Goal: Task Accomplishment & Management: Complete application form

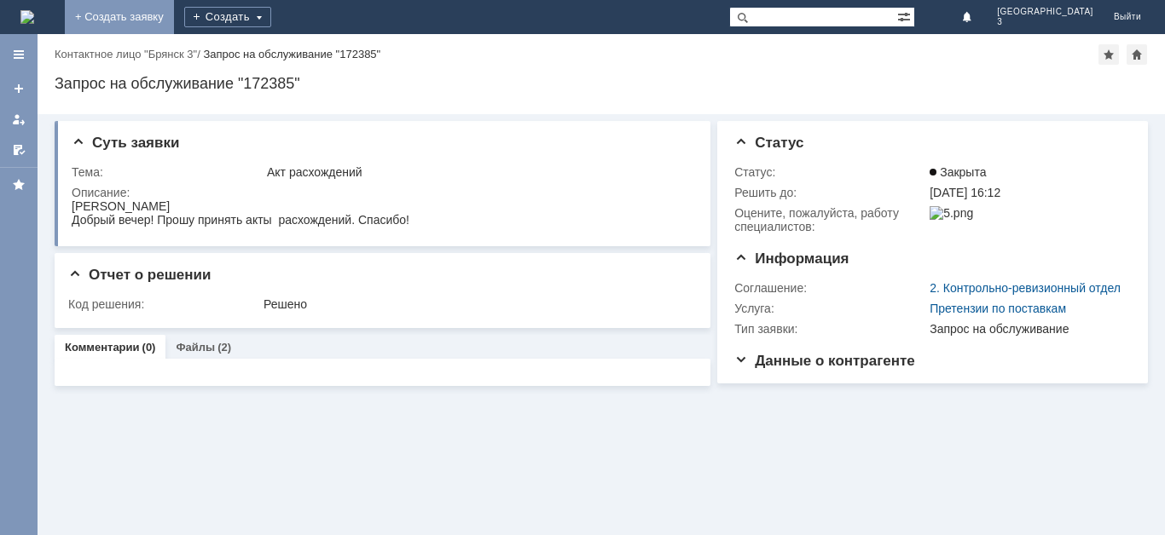
click at [174, 8] on link "+ Создать заявку" at bounding box center [119, 17] width 109 height 34
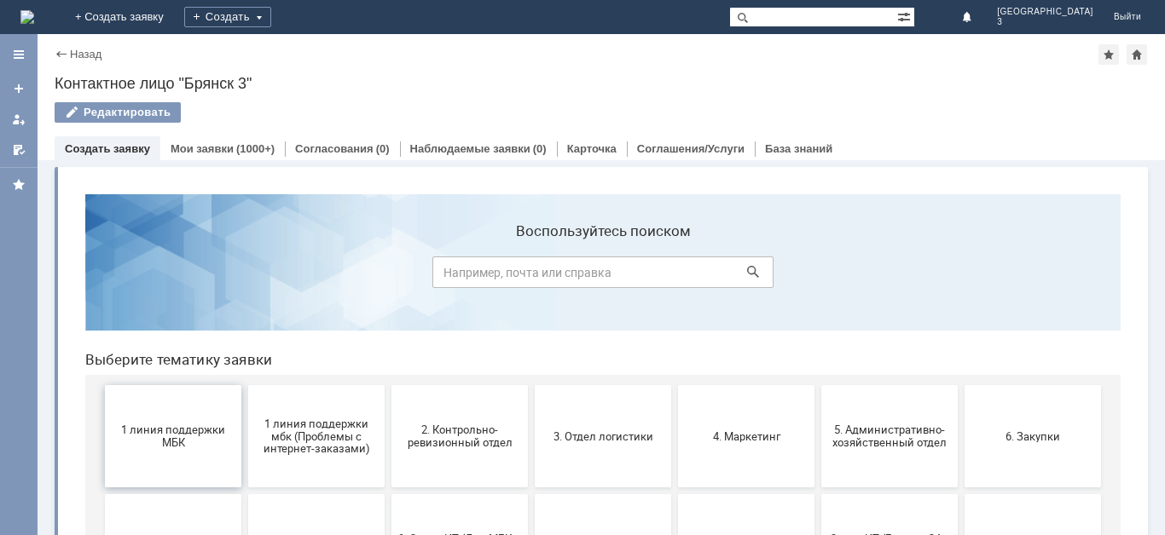
click at [205, 419] on button "1 линия поддержки МБК" at bounding box center [173, 436] width 136 height 102
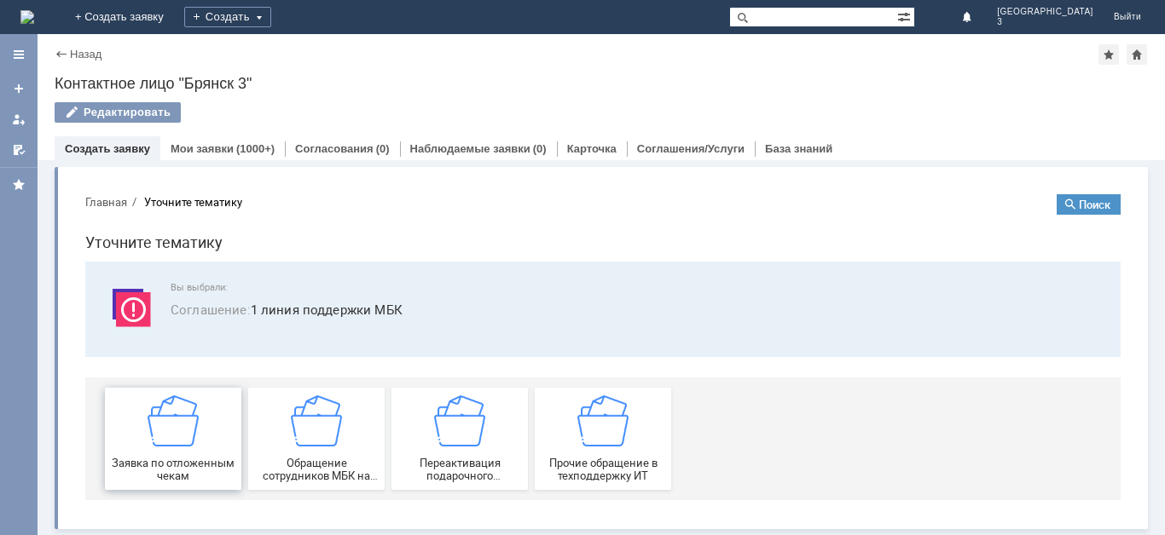
click at [205, 419] on div "Заявка по отложенным чекам" at bounding box center [173, 439] width 126 height 87
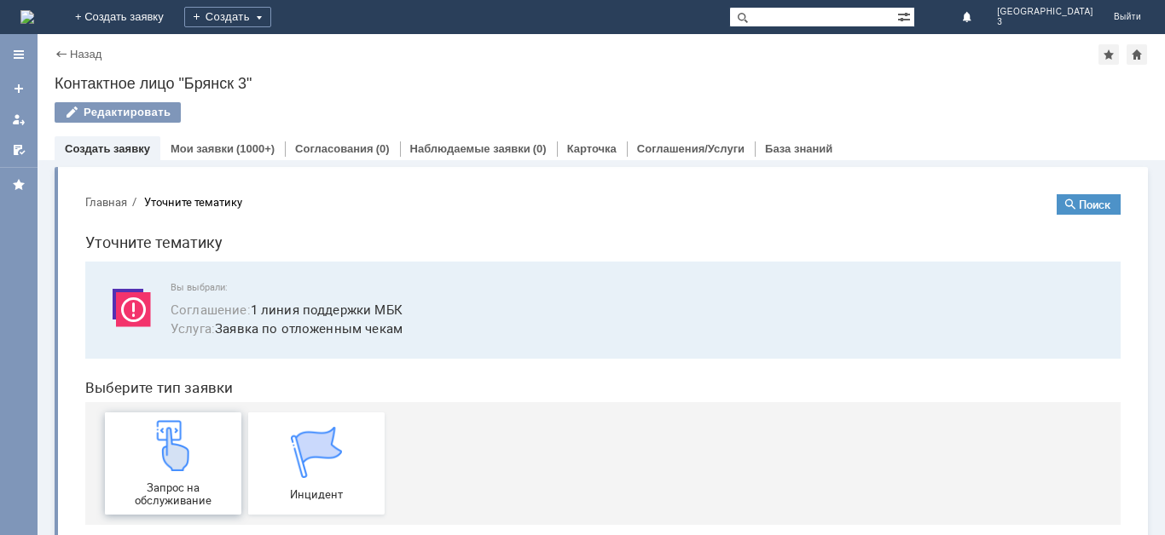
click at [198, 426] on div "Запрос на обслуживание" at bounding box center [173, 463] width 126 height 87
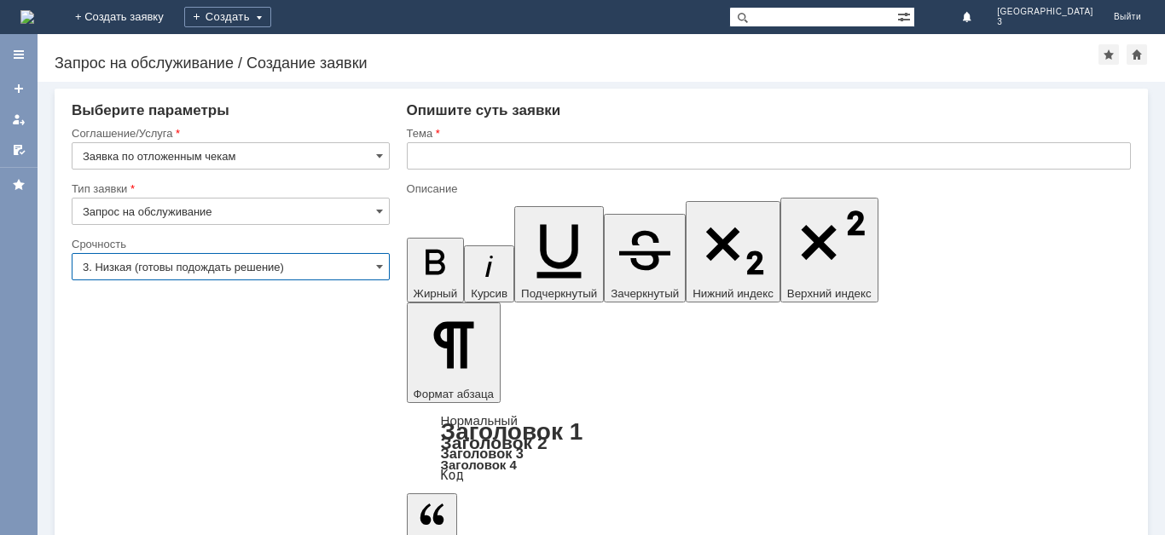
click at [374, 265] on input "3. Низкая (готовы подождать решение)" at bounding box center [231, 266] width 318 height 27
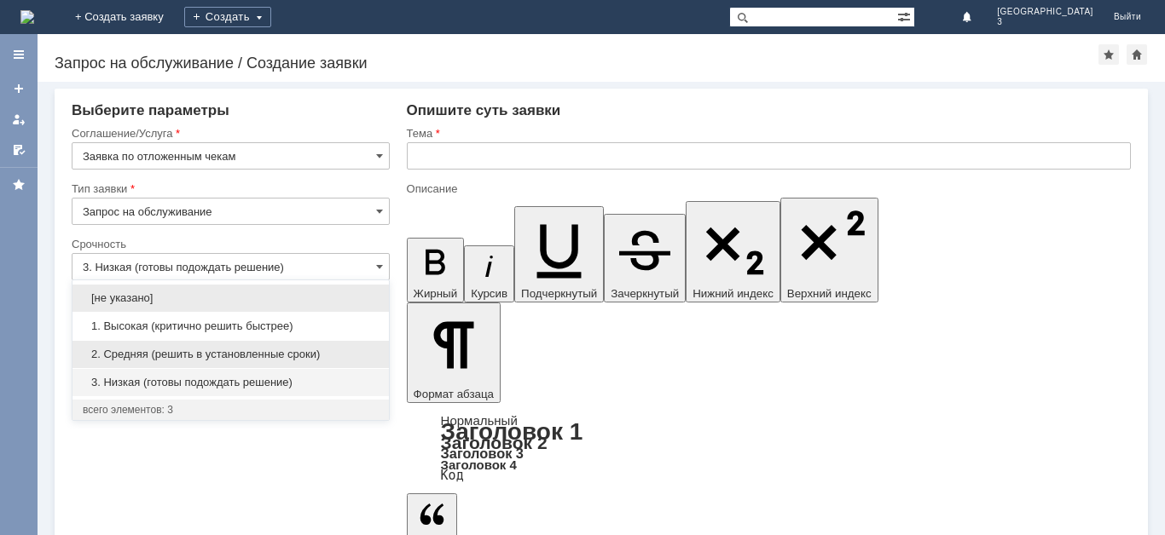
click at [319, 352] on span "2. Средняя (решить в установленные сроки)" at bounding box center [231, 355] width 296 height 14
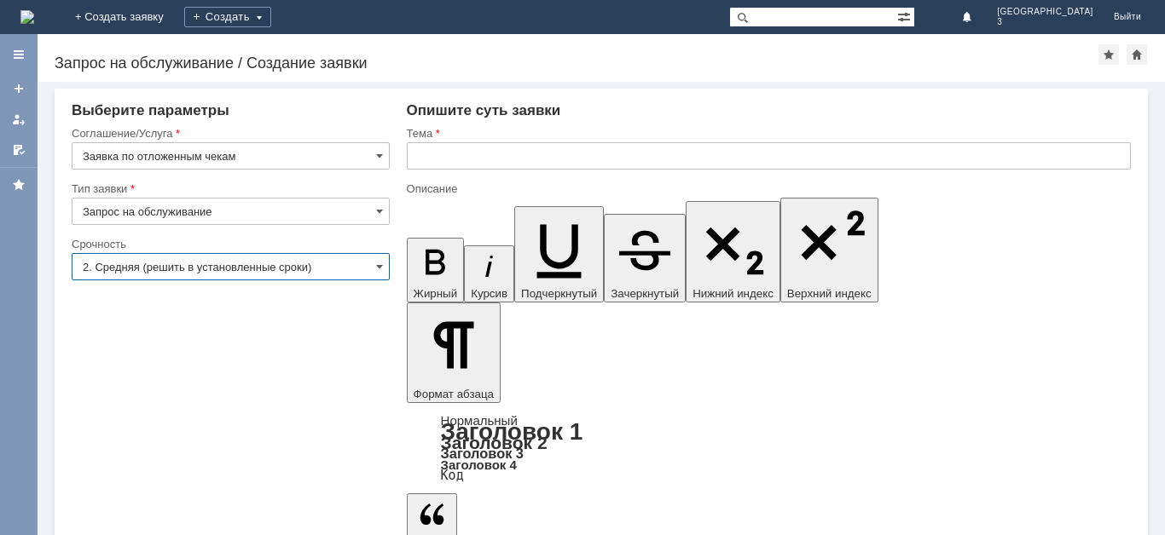
type input "2. Средняя (решить в установленные сроки)"
click at [426, 153] on input "text" at bounding box center [769, 155] width 724 height 27
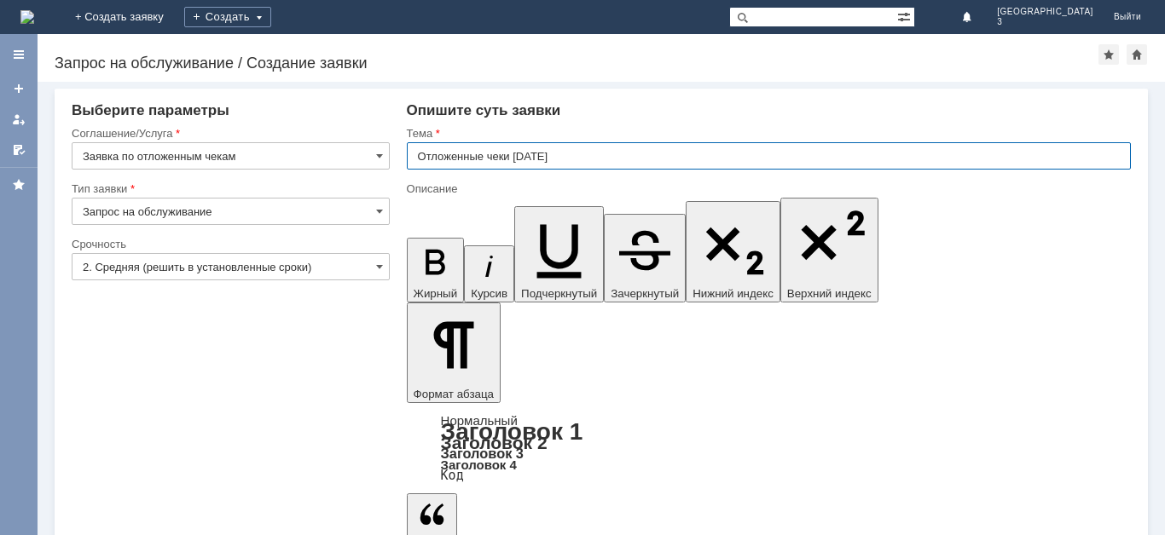
type input "Отложенные чеки [DATE]"
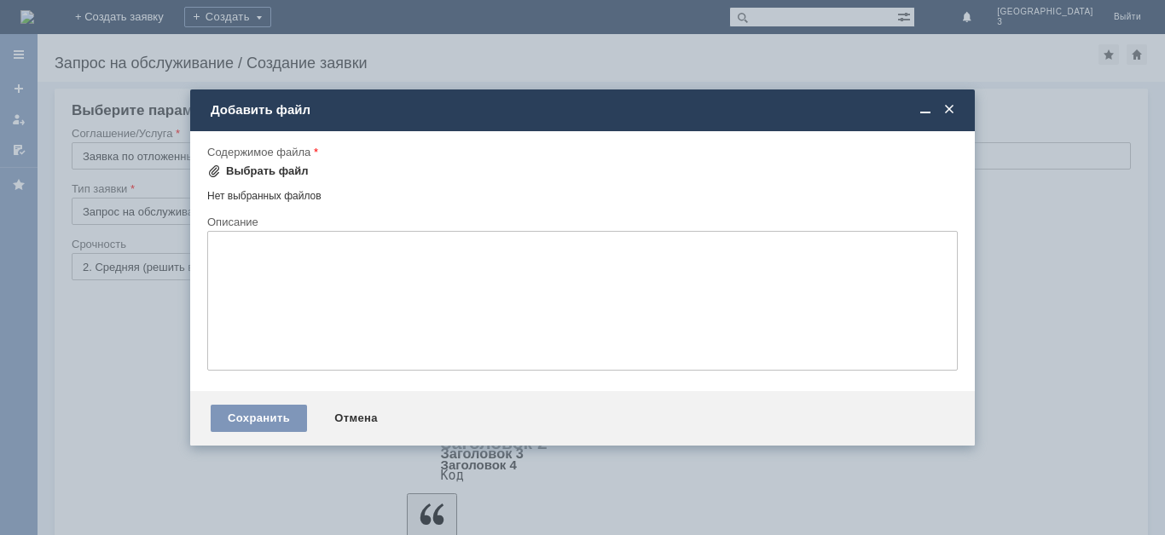
click at [273, 169] on div "Выбрать файл" at bounding box center [267, 172] width 83 height 14
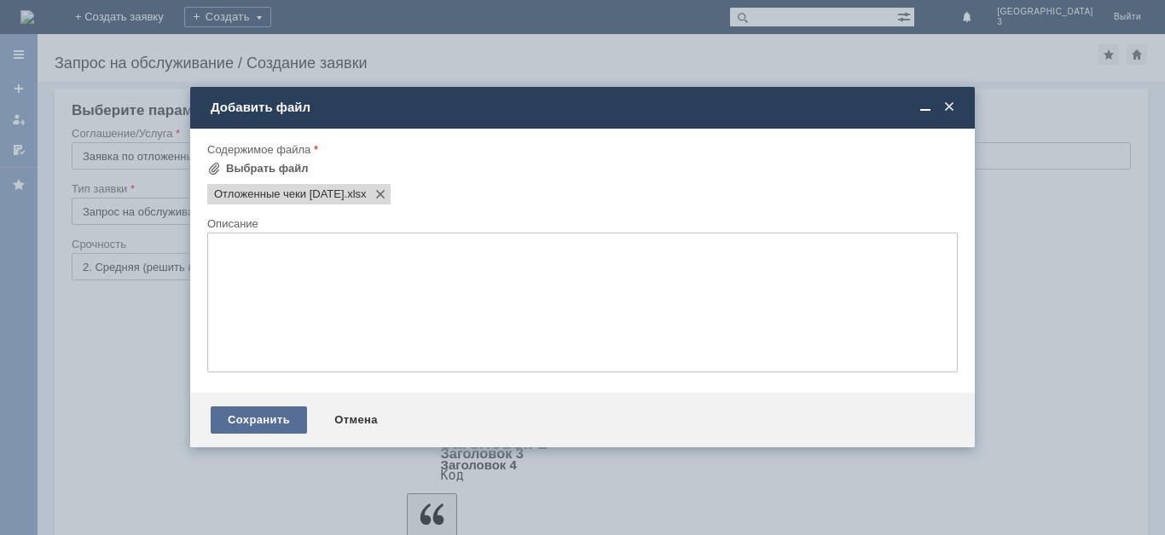
click at [263, 421] on div "Сохранить" at bounding box center [259, 420] width 96 height 27
